Goal: Information Seeking & Learning: Obtain resource

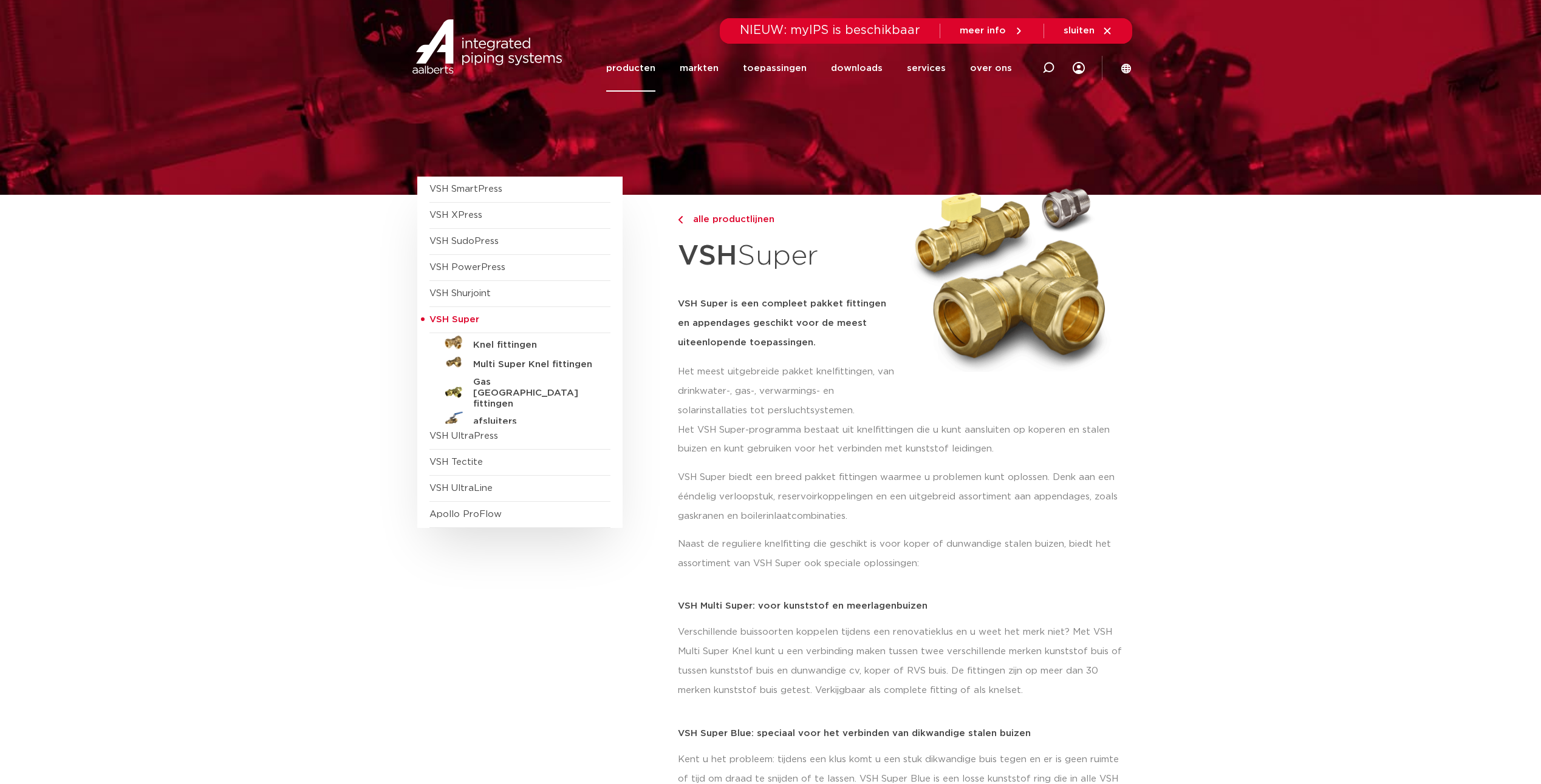
click at [637, 71] on link "producten" at bounding box center [631, 68] width 49 height 46
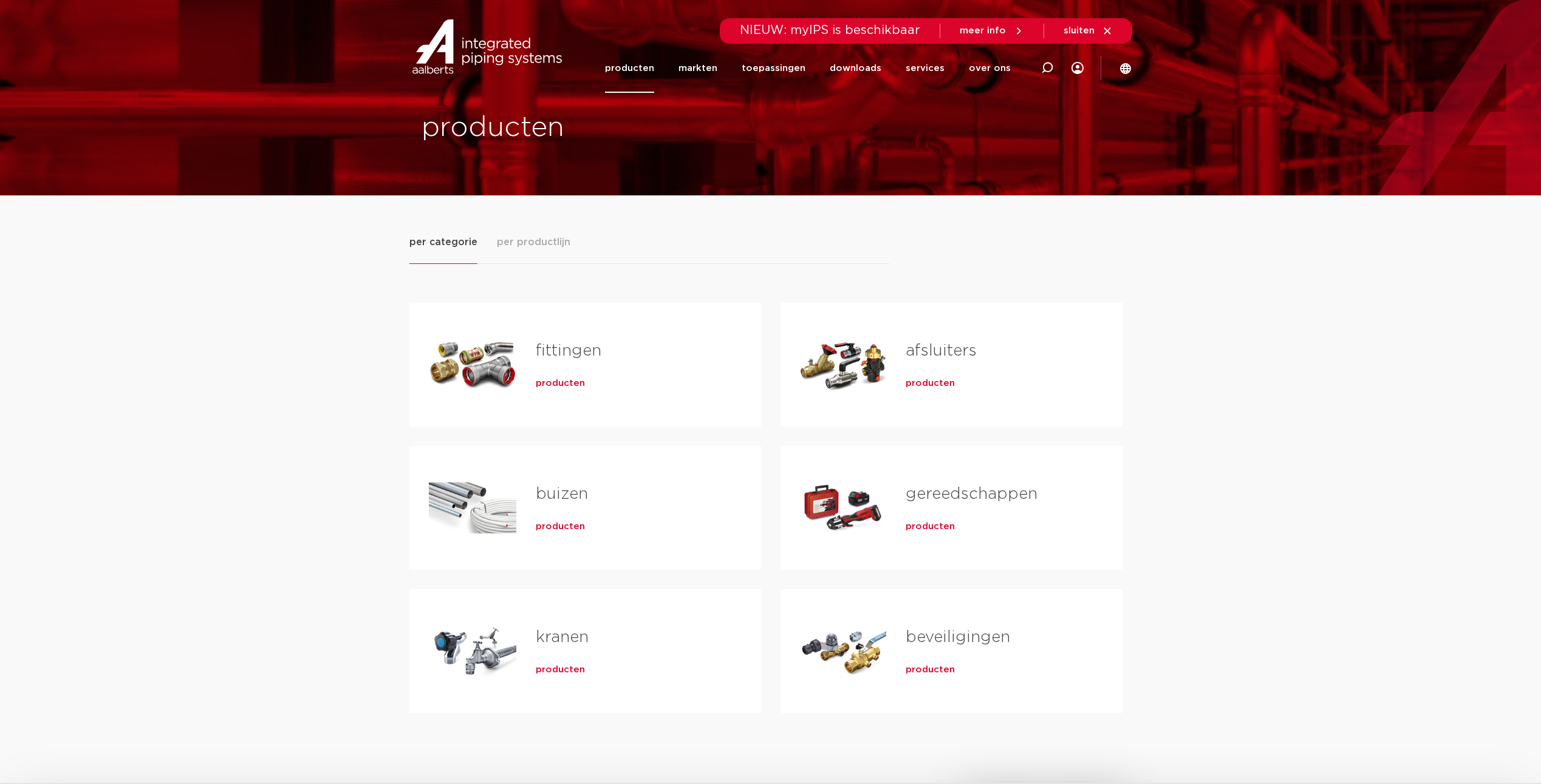
click at [559, 525] on span "producten" at bounding box center [560, 526] width 49 height 12
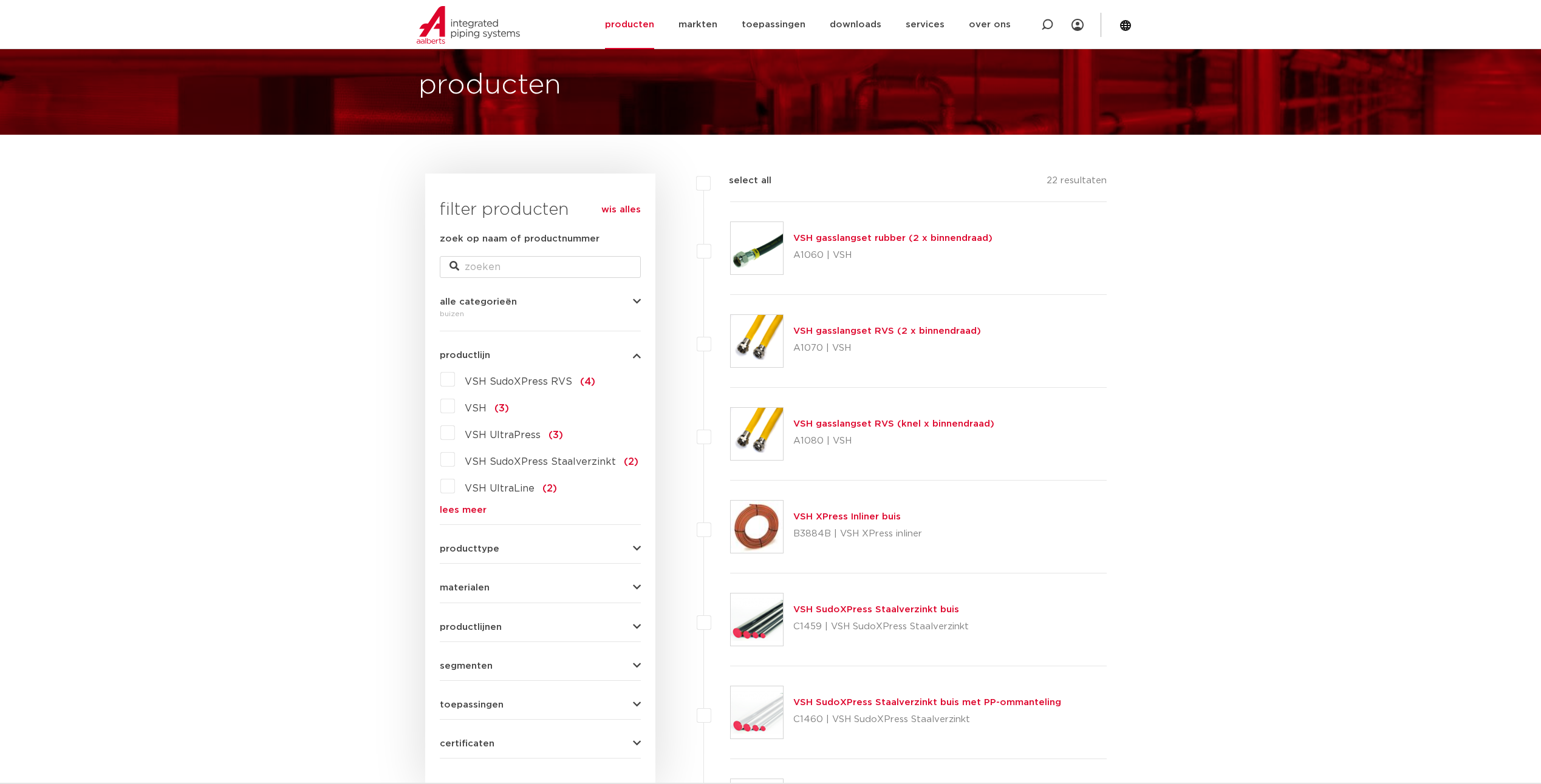
scroll to position [364, 0]
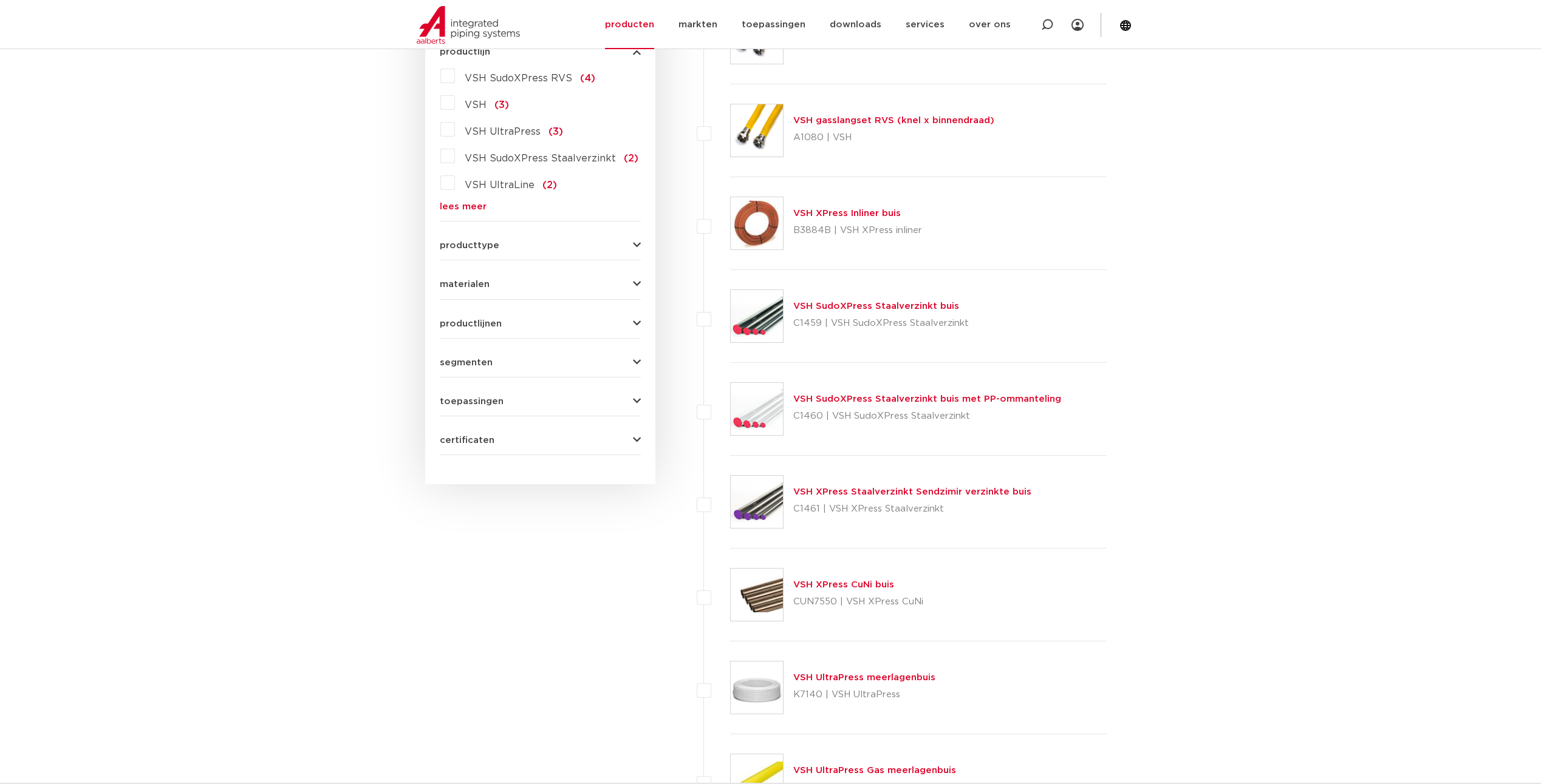
click at [638, 282] on icon "button" at bounding box center [637, 284] width 8 height 9
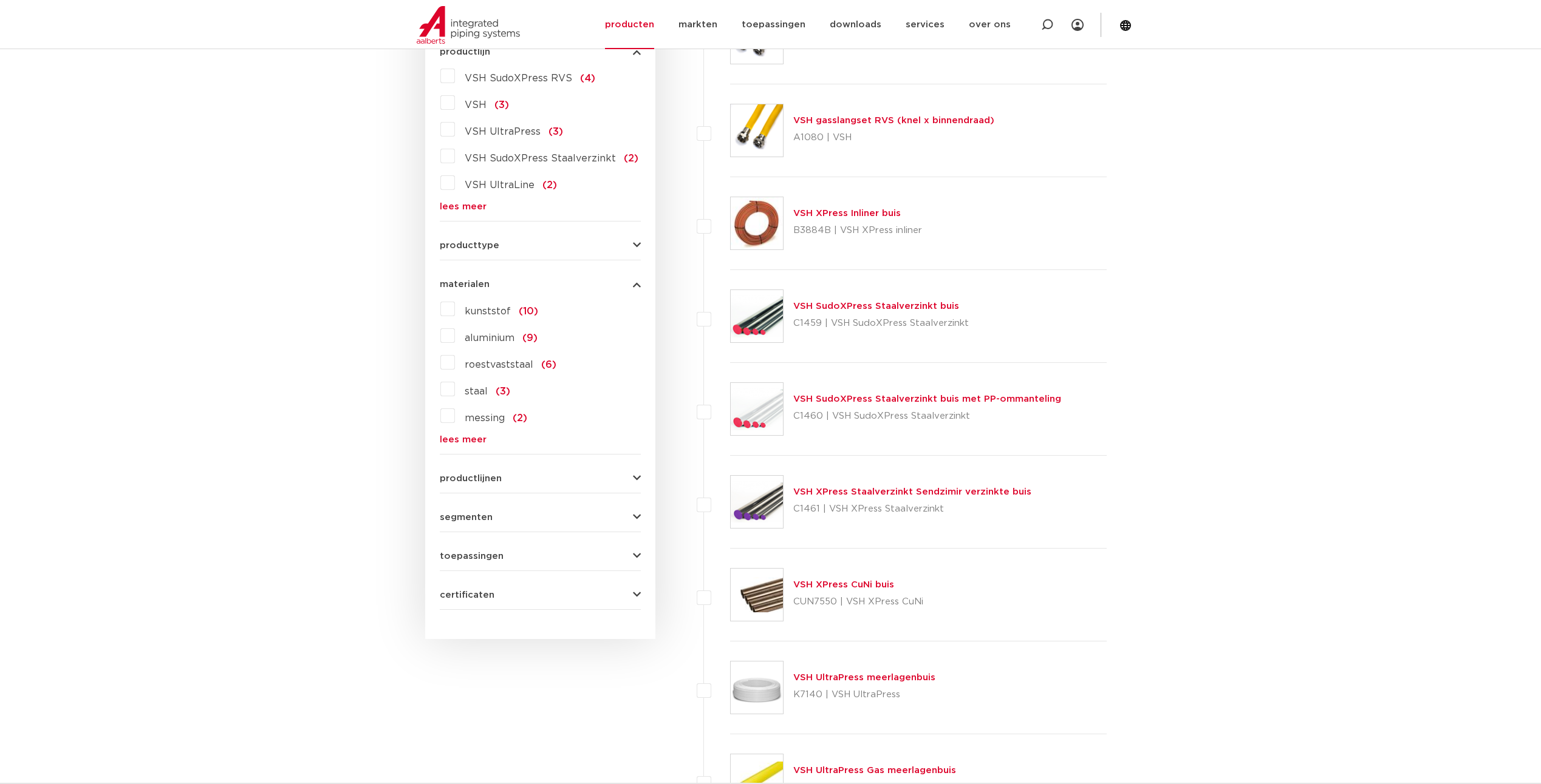
click at [455, 359] on label "roestvaststaal (6)" at bounding box center [505, 363] width 102 height 20
click at [0, 0] on input "roestvaststaal (6)" at bounding box center [0, 0] width 0 height 0
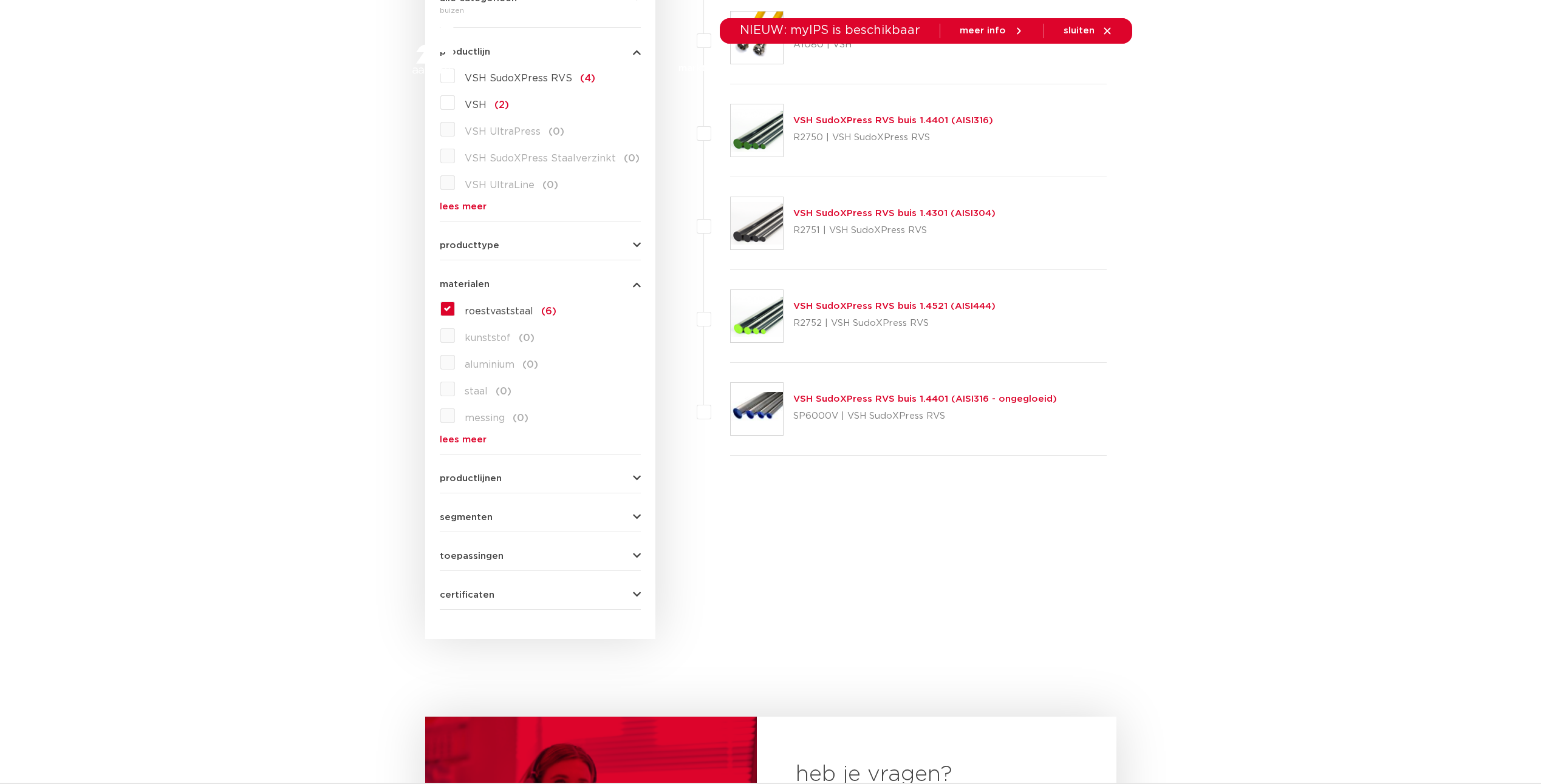
scroll to position [364, 0]
click at [875, 137] on p "R2750 | VSH SudoXPress RVS" at bounding box center [893, 137] width 200 height 20
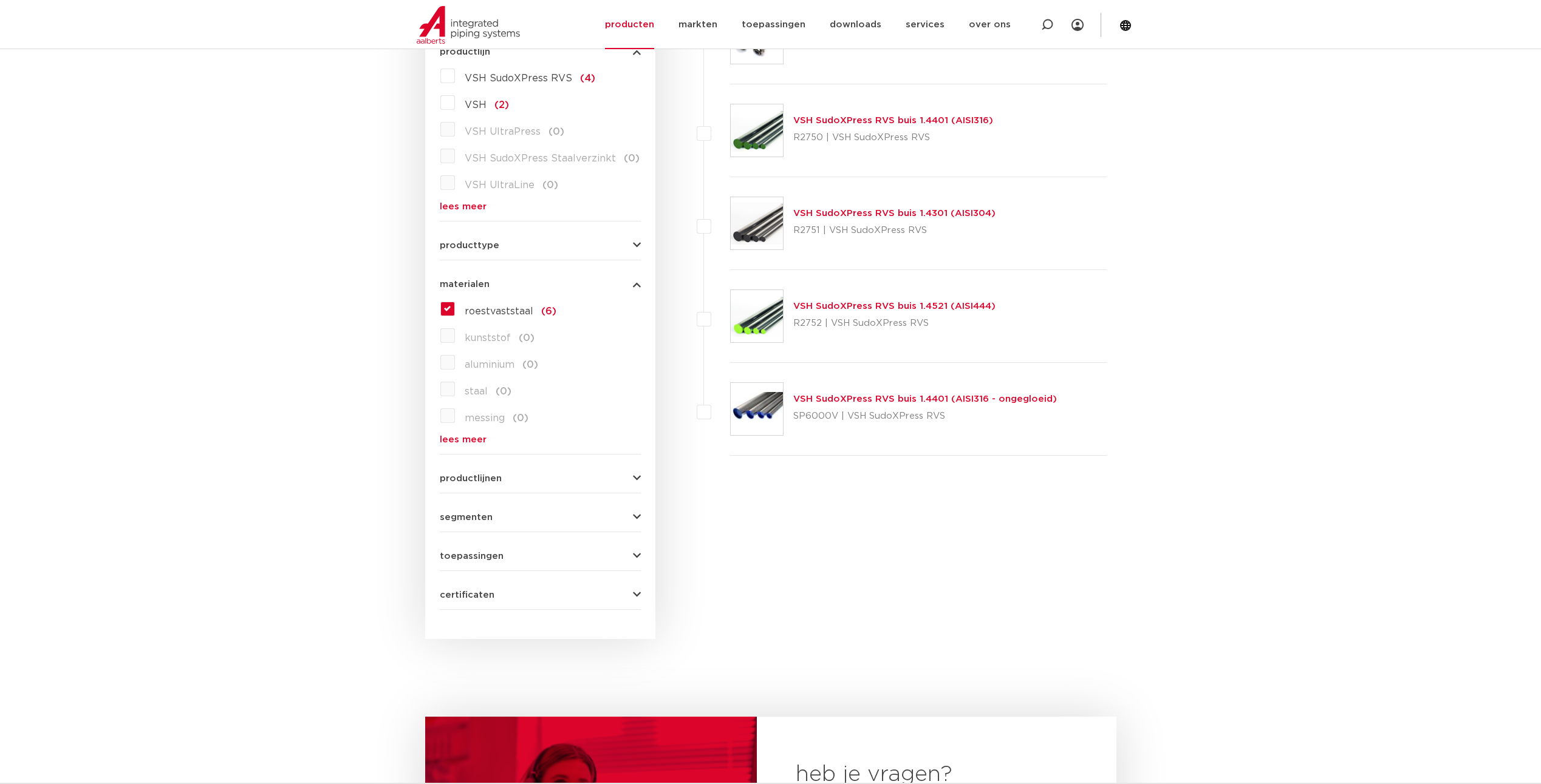
scroll to position [182, 0]
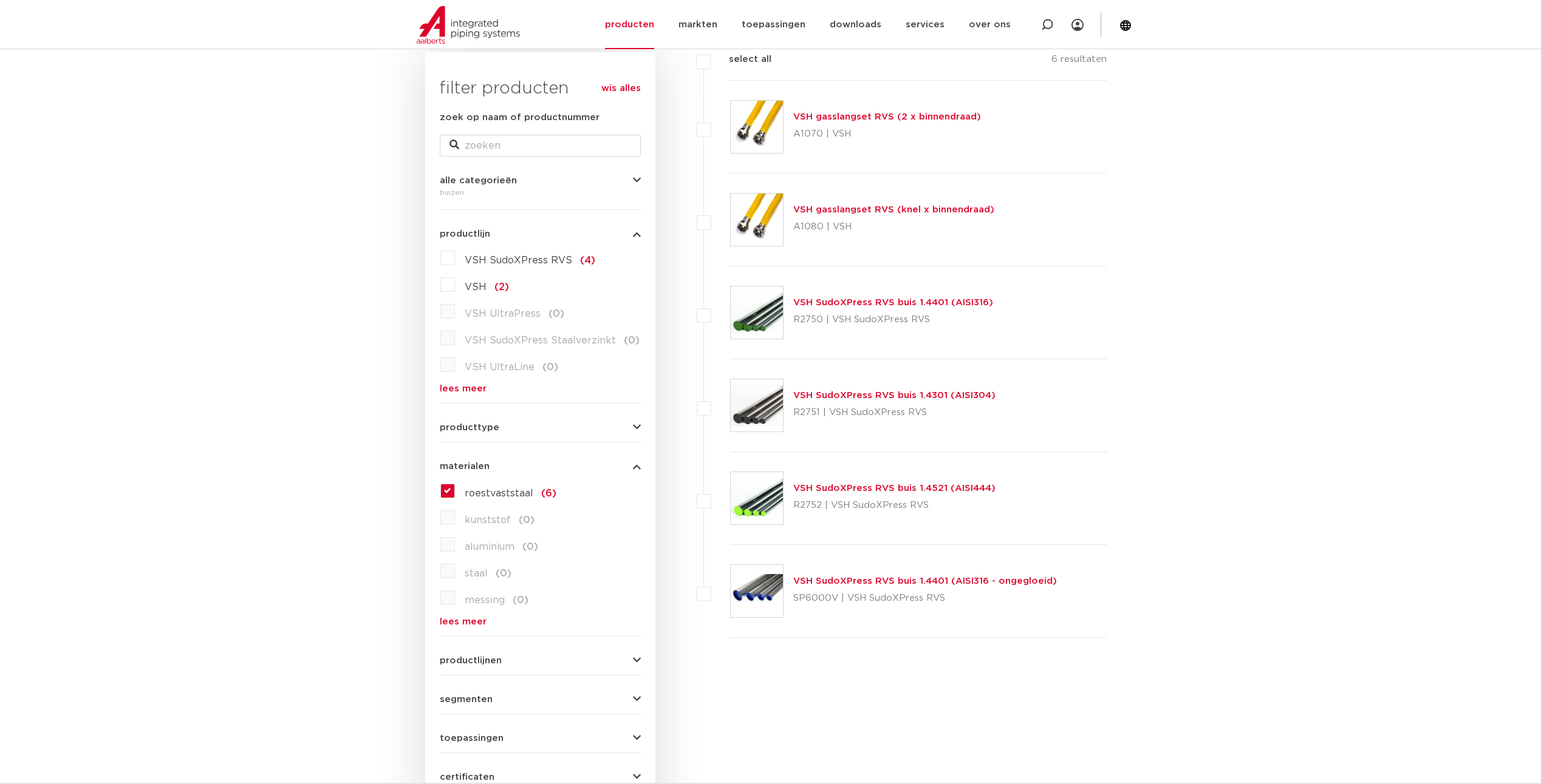
click at [865, 307] on link "VSH SudoXPress RVS buis 1.4401 (AISI316)" at bounding box center [893, 302] width 200 height 9
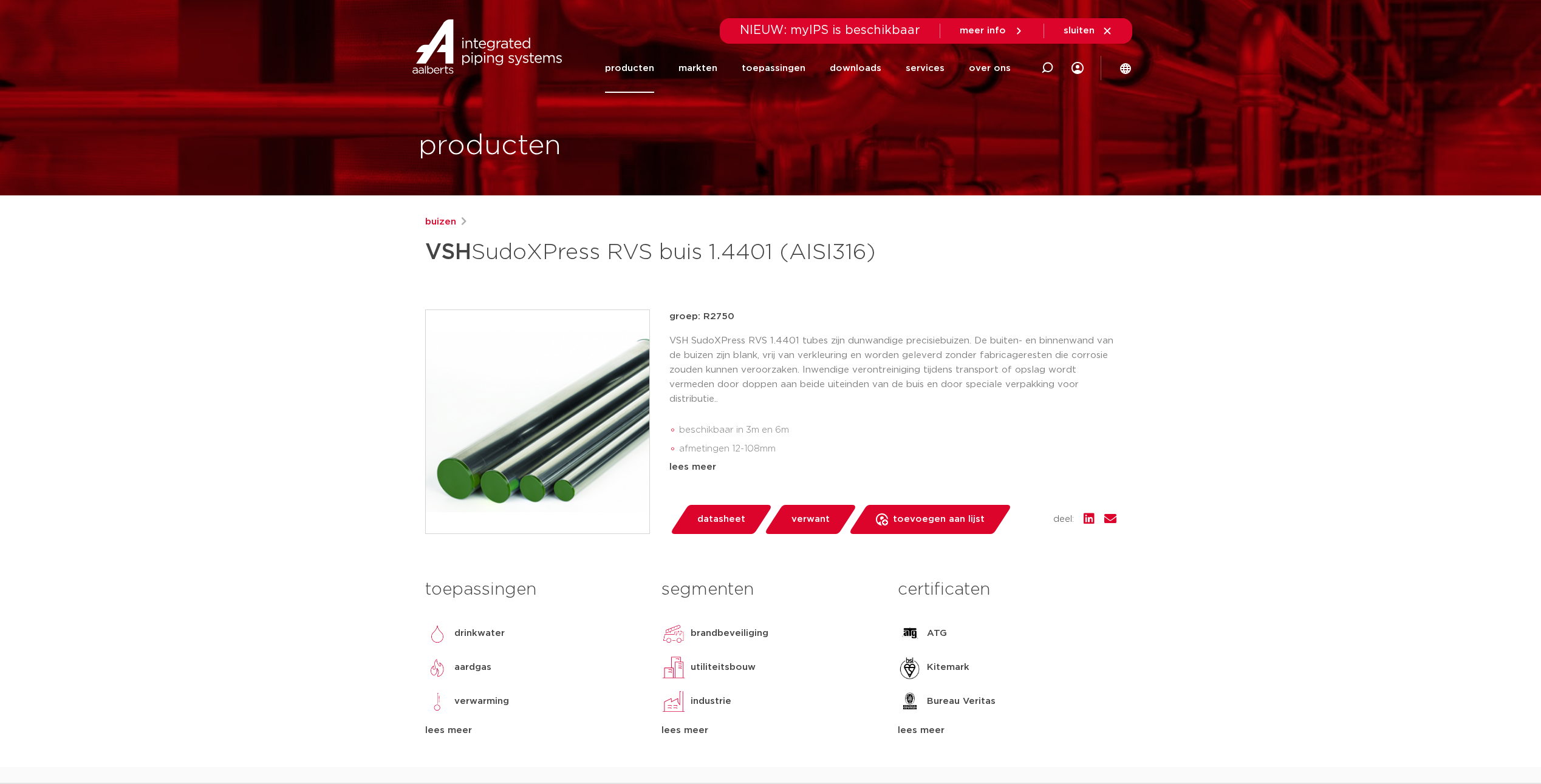
click at [714, 529] on span "datasheet" at bounding box center [721, 520] width 48 height 20
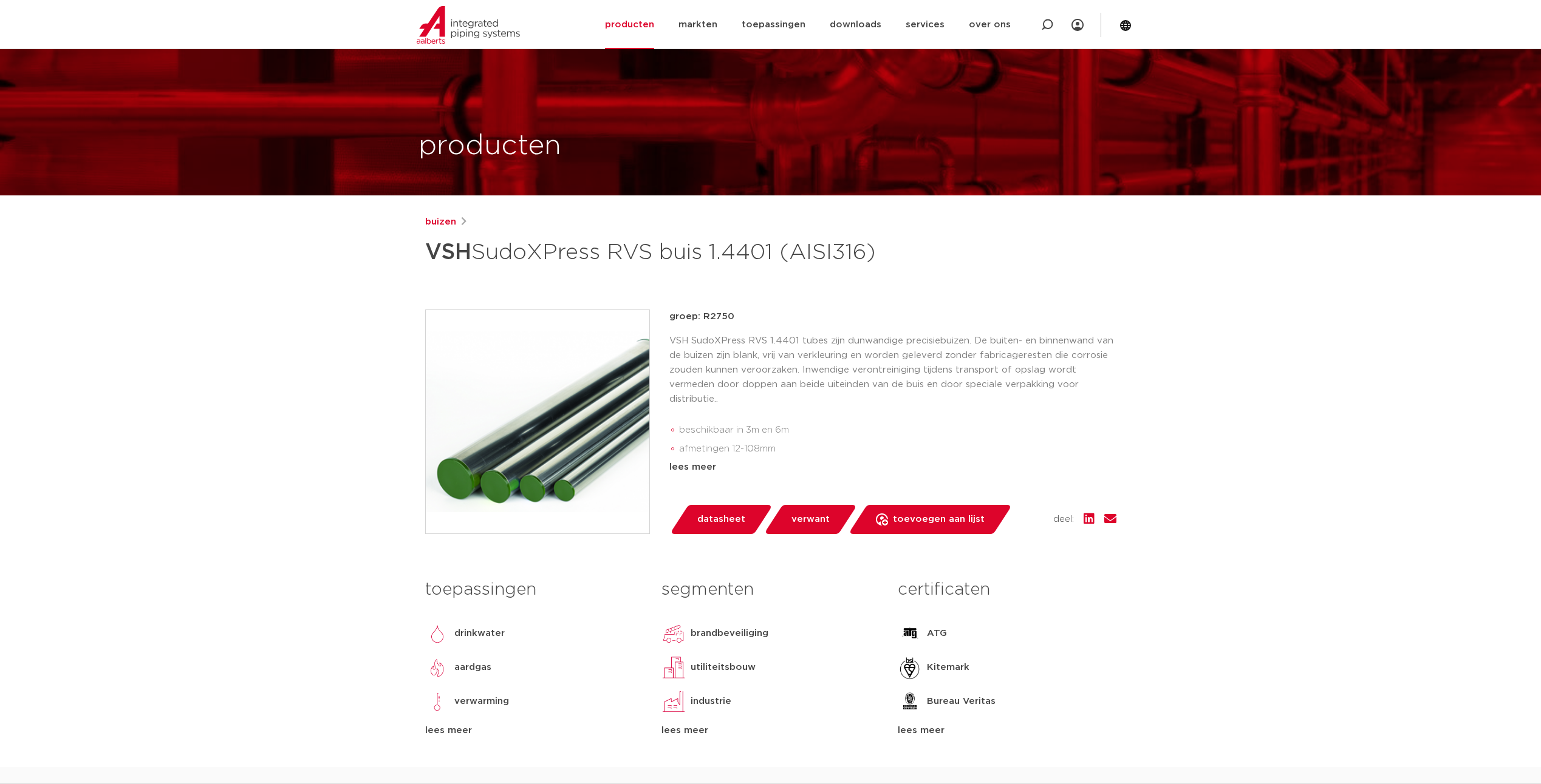
scroll to position [121, 0]
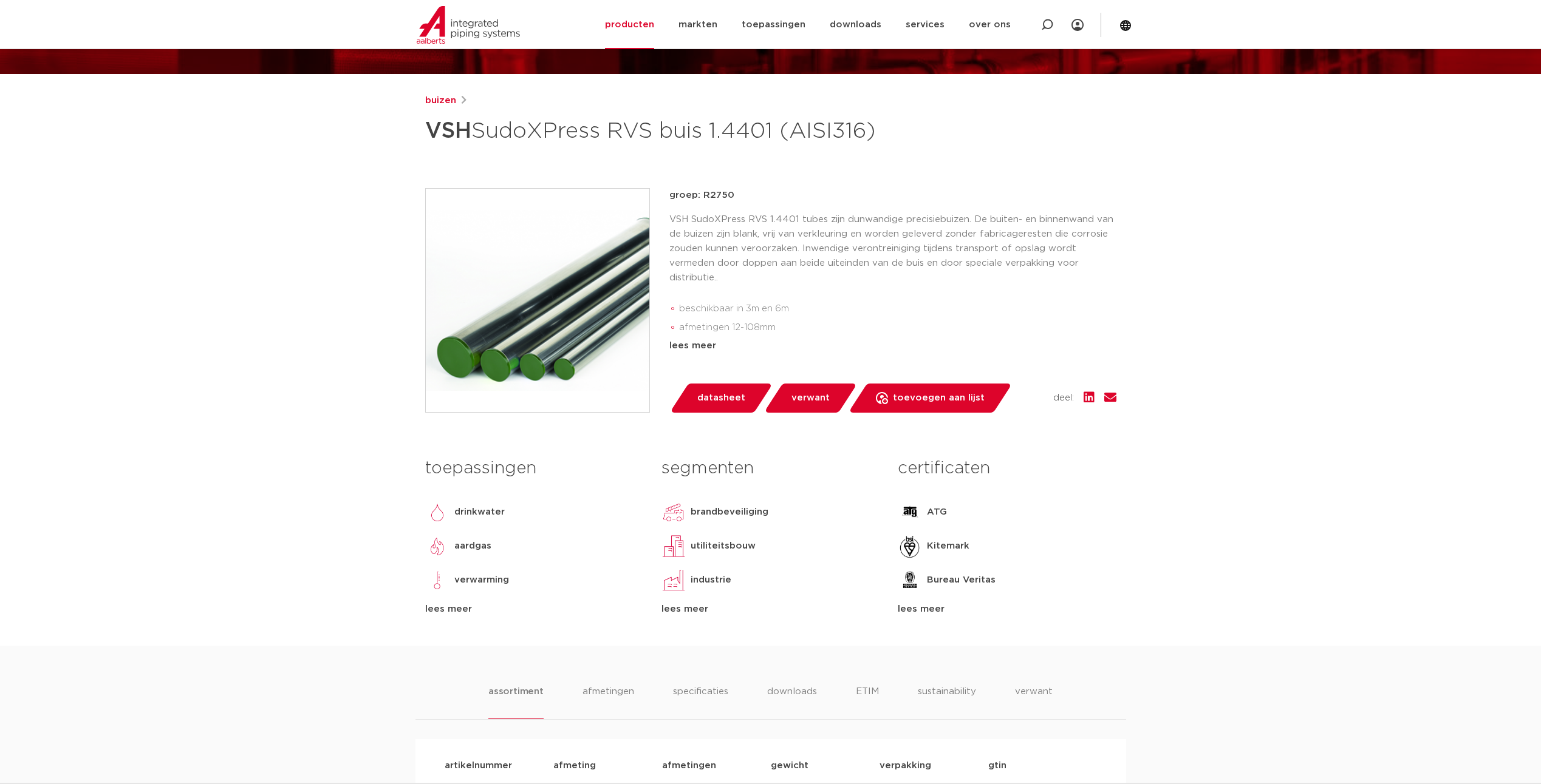
click at [443, 616] on div "lees meer" at bounding box center [534, 609] width 218 height 15
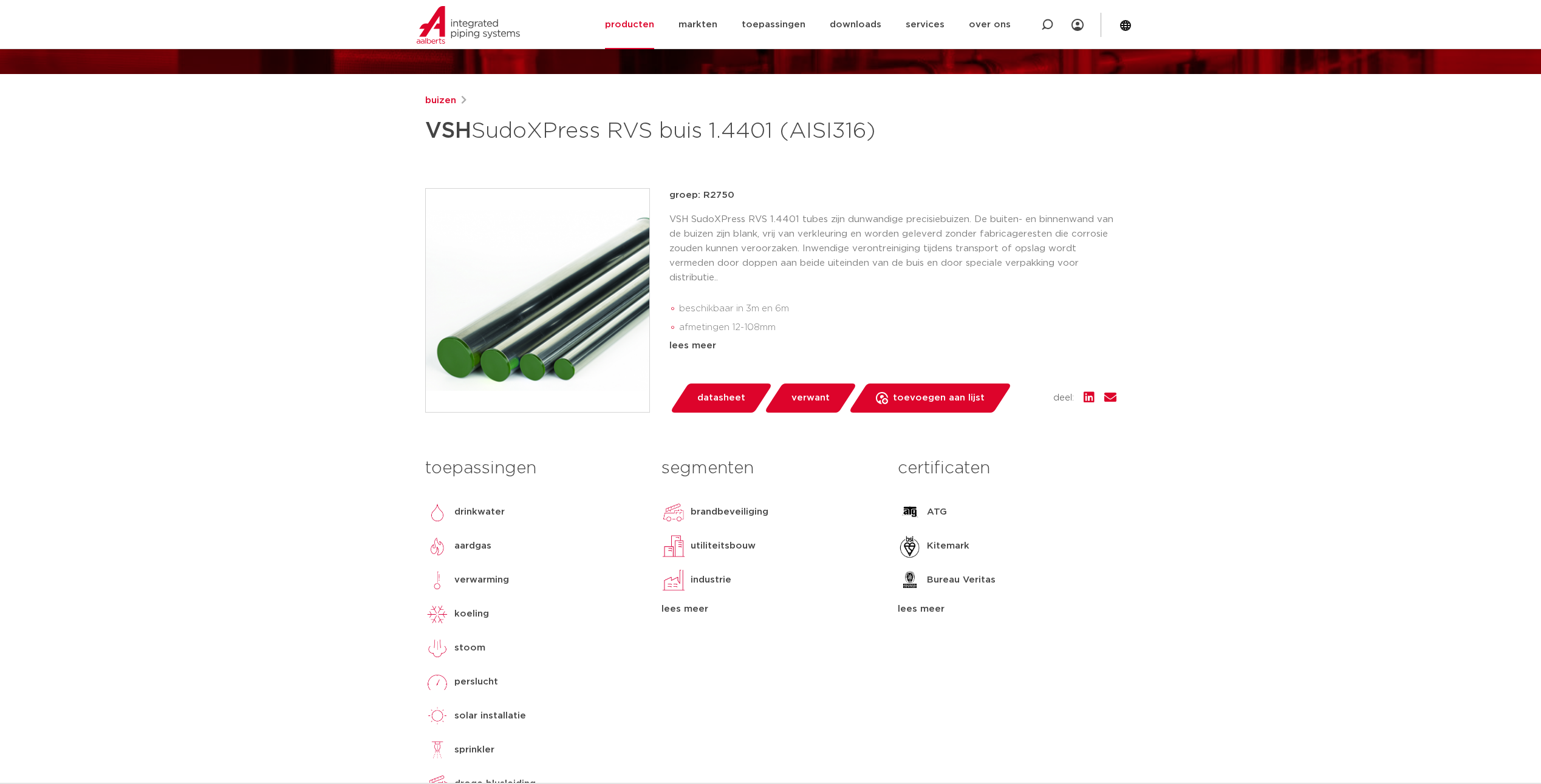
scroll to position [303, 0]
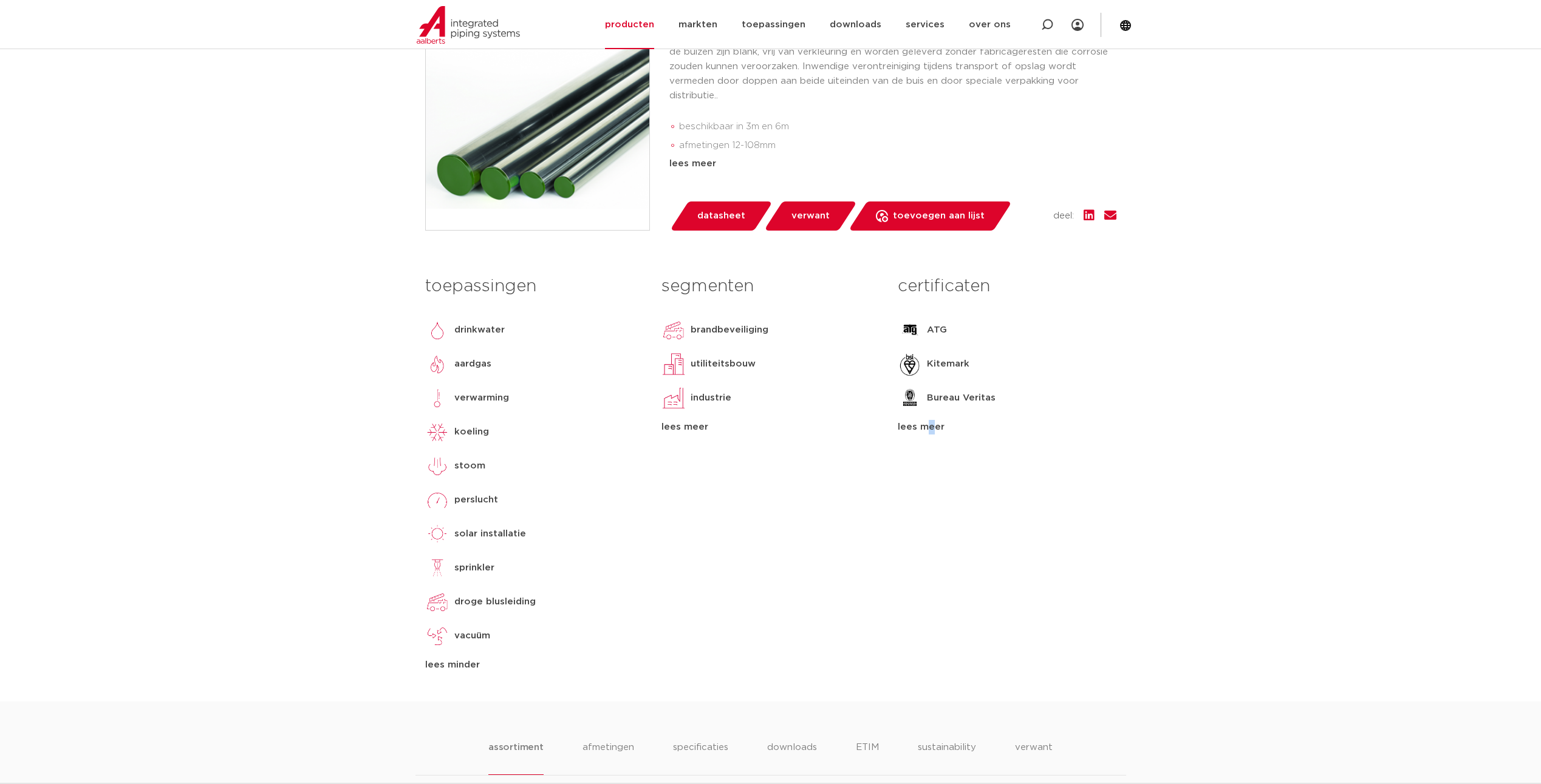
click at [918, 434] on div "lees meer" at bounding box center [1006, 427] width 218 height 15
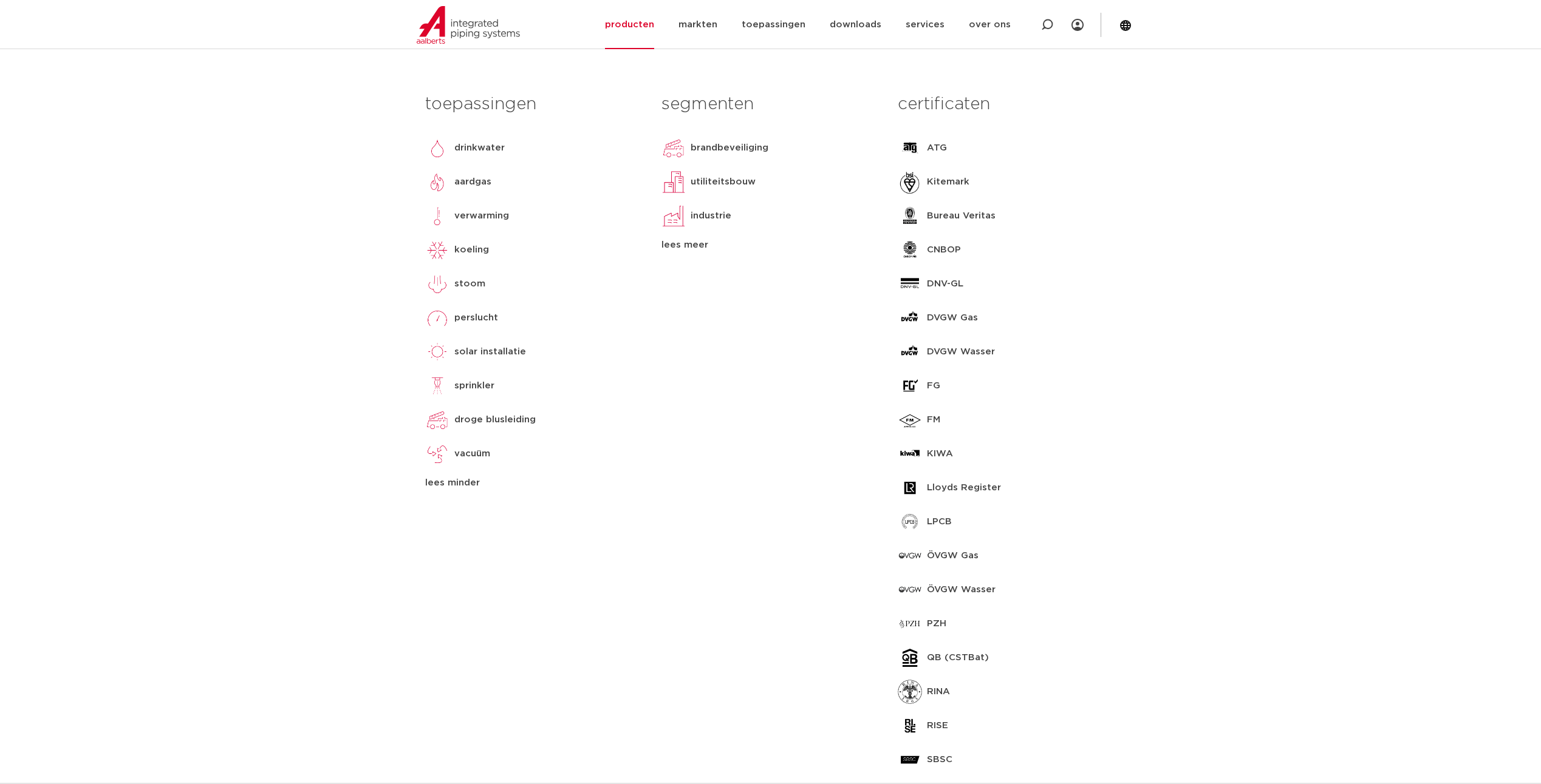
scroll to position [547, 0]
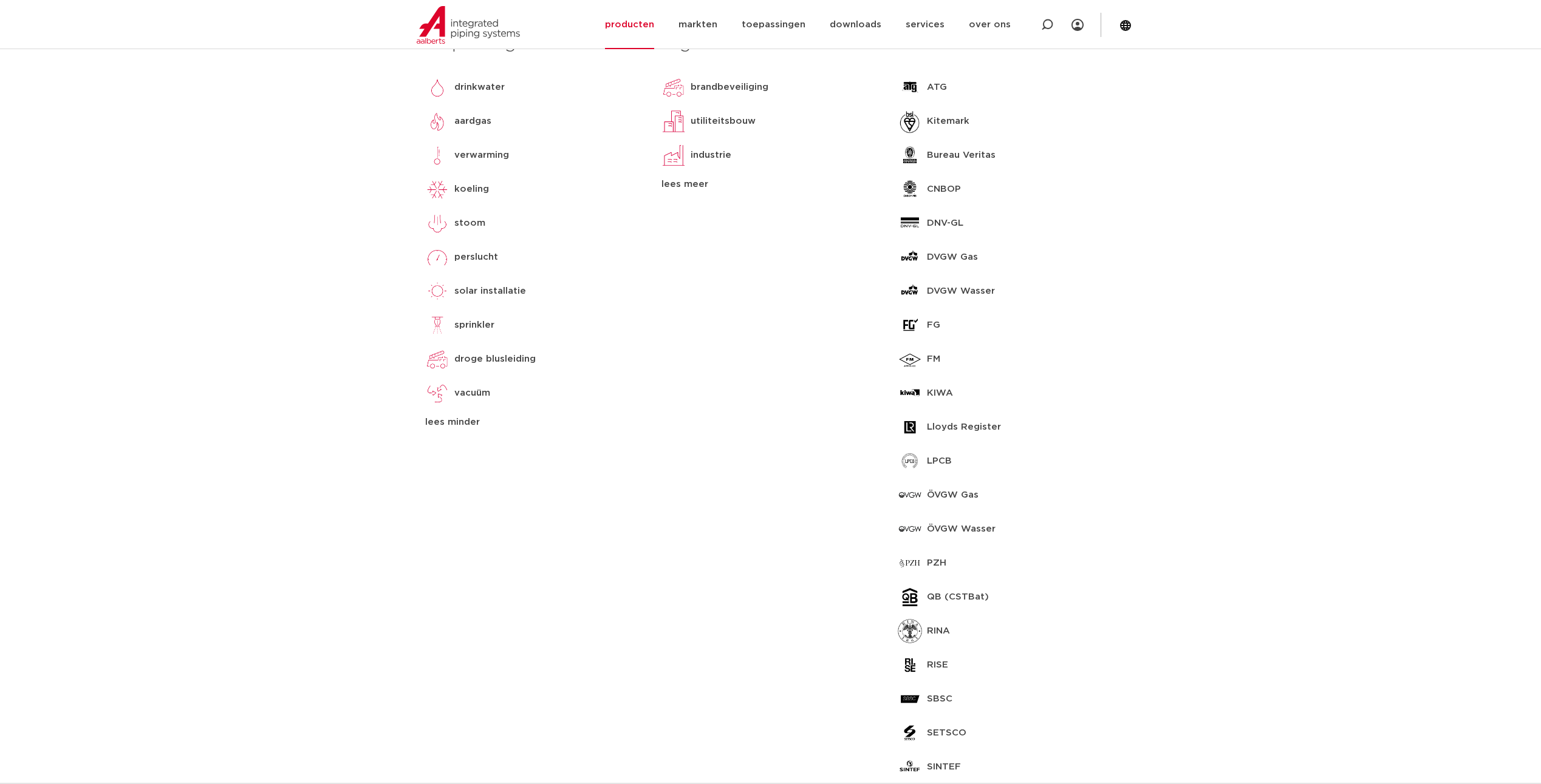
drag, startPoint x: 1061, startPoint y: 359, endPoint x: 1313, endPoint y: 264, distance: 269.3
drag, startPoint x: 1269, startPoint y: 280, endPoint x: 1117, endPoint y: 302, distance: 153.6
click at [1117, 302] on div "certificaten ATG Kitemark Bureau Veritas CNBOP DNV-GL DVGW Gas DVGW Wasser FG F…" at bounding box center [1006, 602] width 236 height 1151
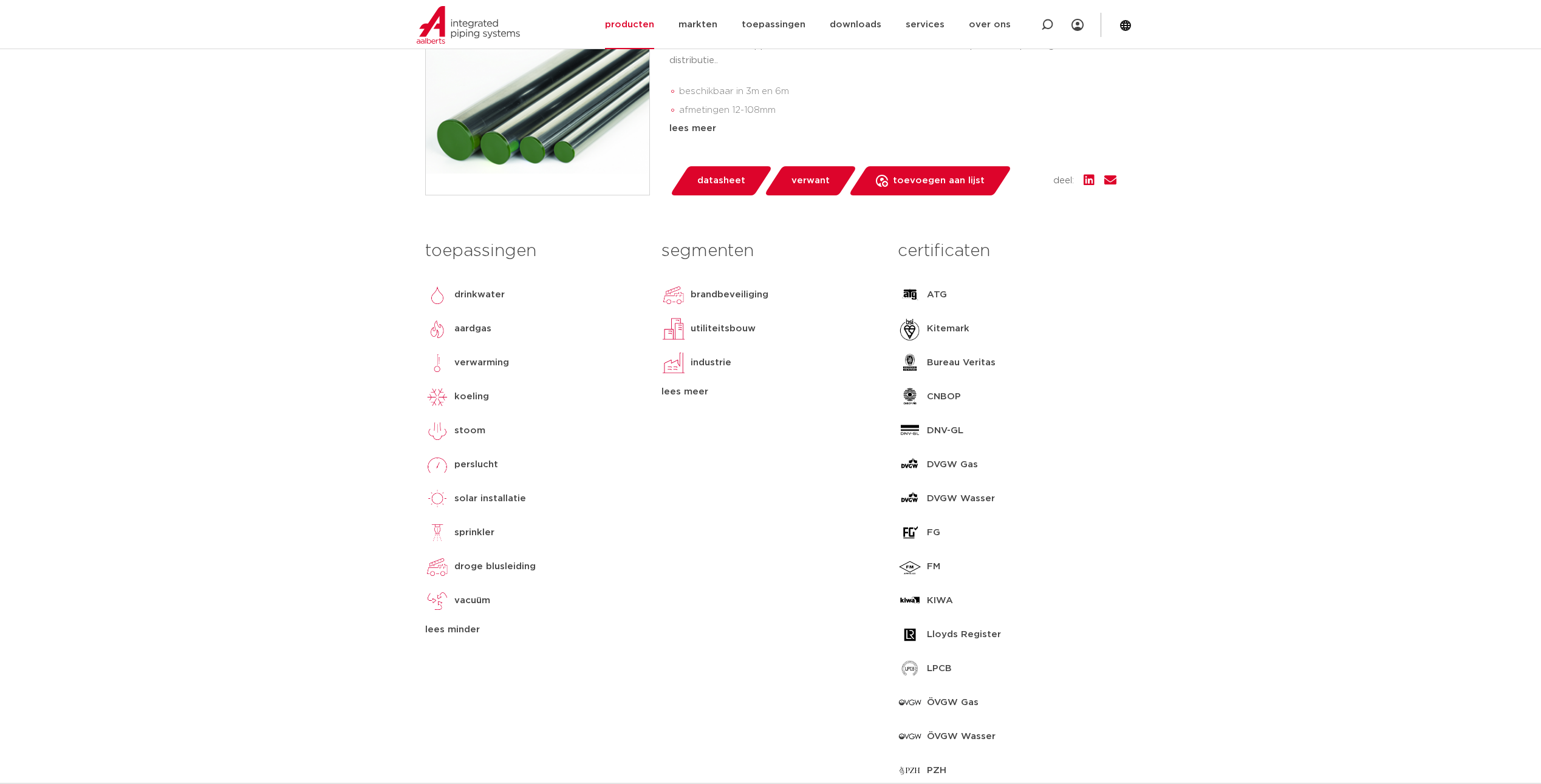
scroll to position [329, 0]
